Goal: Information Seeking & Learning: Learn about a topic

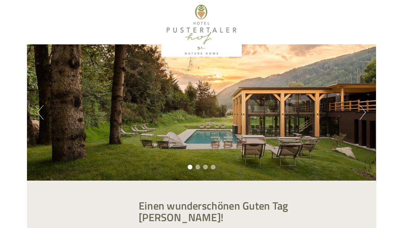
scroll to position [435, 0]
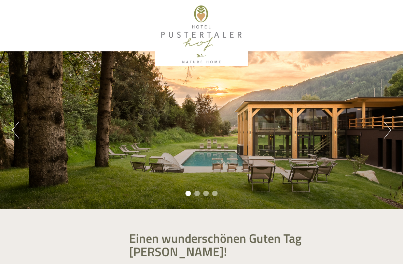
click at [378, 127] on div "Previous Next 1 2 3 4" at bounding box center [201, 130] width 403 height 158
click at [380, 125] on div "Previous Next 1 2 3 4" at bounding box center [201, 130] width 403 height 158
click at [390, 130] on button "Next" at bounding box center [387, 129] width 7 height 17
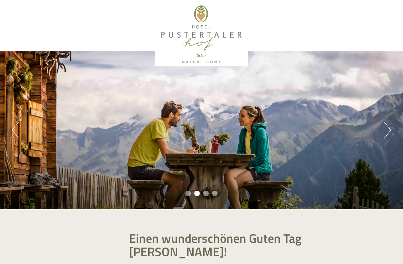
click at [388, 127] on button "Next" at bounding box center [387, 129] width 7 height 17
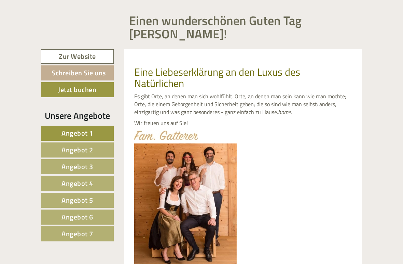
click at [61, 131] on link "Angebot 1" at bounding box center [77, 132] width 73 height 15
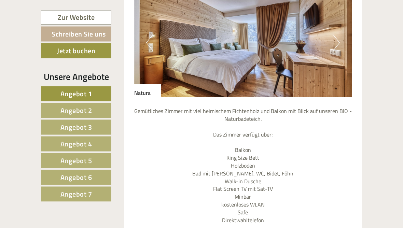
scroll to position [628, 0]
click at [29, 138] on div "Einen wunderschönen Guten Tag [PERSON_NAME]! Eine Liebeserklärung an den Luxus …" at bounding box center [201, 179] width 403 height 1197
click at [60, 111] on span "Angebot 2" at bounding box center [76, 110] width 32 height 11
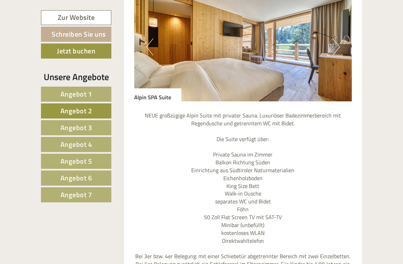
scroll to position [623, 0]
click at [335, 55] on button "Next" at bounding box center [336, 47] width 7 height 17
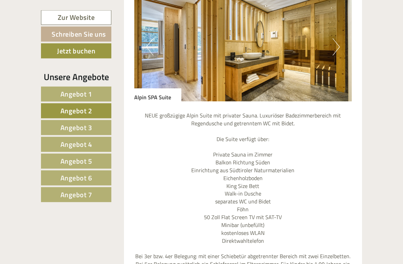
scroll to position [623, 0]
click at [336, 55] on button "Next" at bounding box center [336, 46] width 7 height 17
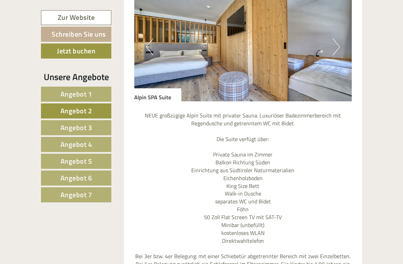
click at [339, 54] on button "Next" at bounding box center [336, 46] width 7 height 17
click at [149, 55] on button "Previous" at bounding box center [149, 46] width 7 height 17
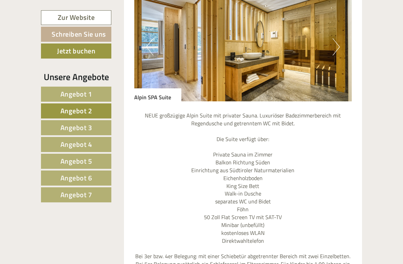
click at [341, 54] on img at bounding box center [243, 46] width 218 height 109
click at [338, 53] on button "Next" at bounding box center [336, 46] width 7 height 17
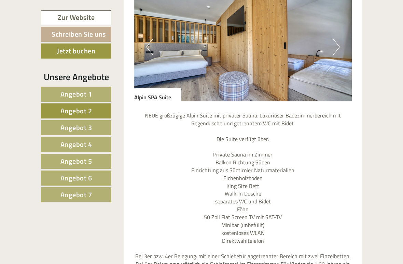
click at [336, 53] on button "Next" at bounding box center [336, 46] width 7 height 17
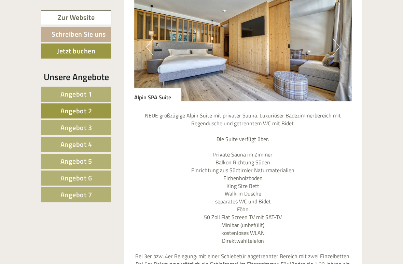
click at [147, 46] on button "Previous" at bounding box center [149, 46] width 7 height 17
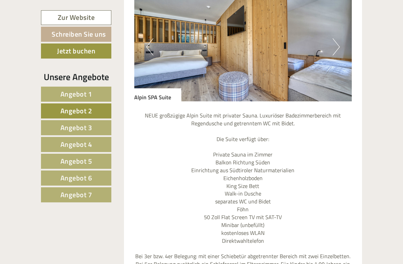
click at [338, 52] on button "Next" at bounding box center [336, 46] width 7 height 17
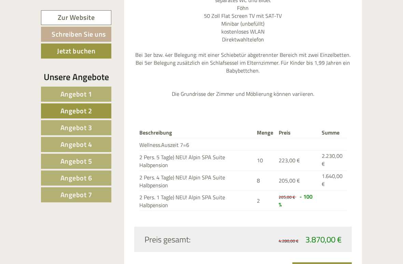
scroll to position [824, 0]
click at [62, 129] on span "Angebot 3" at bounding box center [76, 127] width 32 height 11
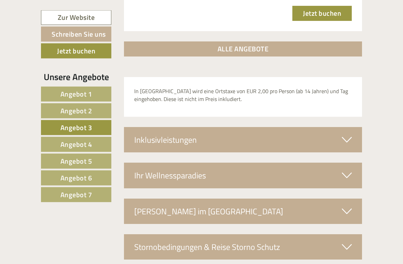
scroll to position [1037, 0]
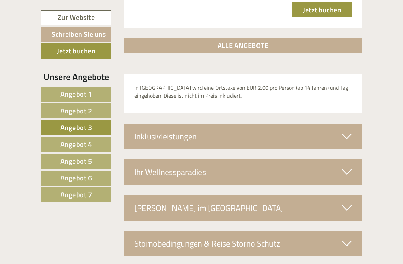
click at [65, 147] on span "Angebot 4" at bounding box center [76, 144] width 32 height 11
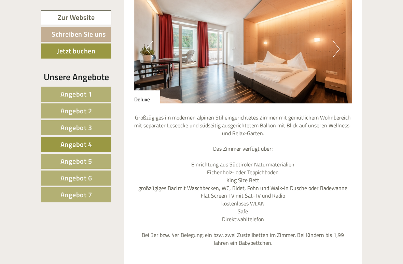
click at [63, 157] on span "Angebot 5" at bounding box center [76, 161] width 32 height 11
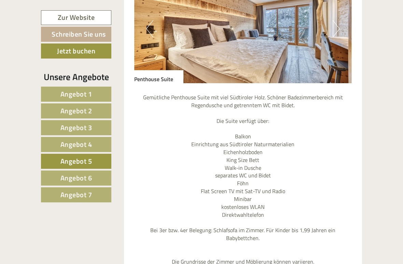
scroll to position [645, 0]
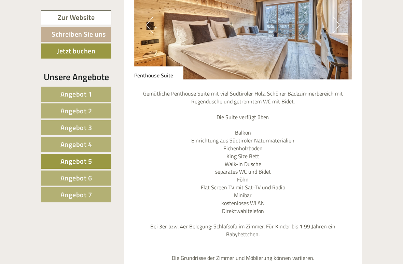
click at [71, 176] on span "Angebot 6" at bounding box center [76, 177] width 32 height 11
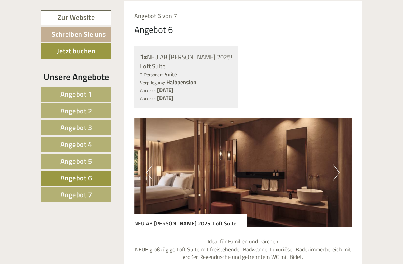
click at [64, 197] on span "Angebot 7" at bounding box center [76, 194] width 32 height 11
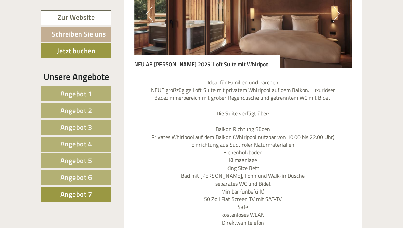
scroll to position [643, 0]
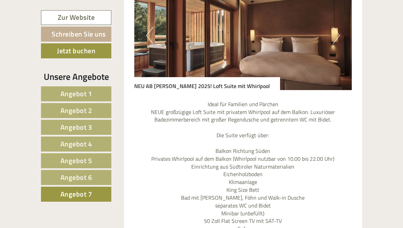
click at [65, 178] on span "Angebot 6" at bounding box center [76, 177] width 32 height 11
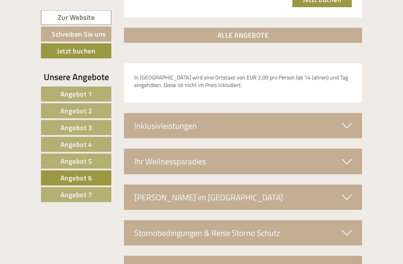
scroll to position [1177, 0]
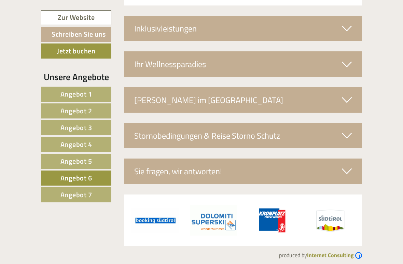
click at [152, 94] on div "[PERSON_NAME] im [GEOGRAPHIC_DATA]" at bounding box center [243, 99] width 239 height 25
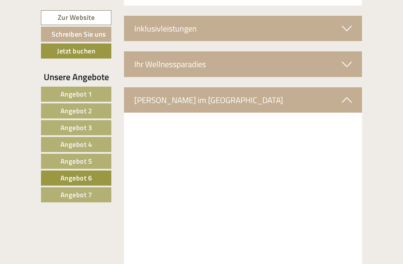
click at [148, 62] on div "Ihr Wellnessparadies" at bounding box center [243, 63] width 239 height 25
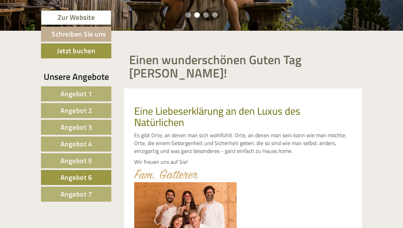
scroll to position [0, 0]
